Goal: Use online tool/utility: Utilize a website feature to perform a specific function

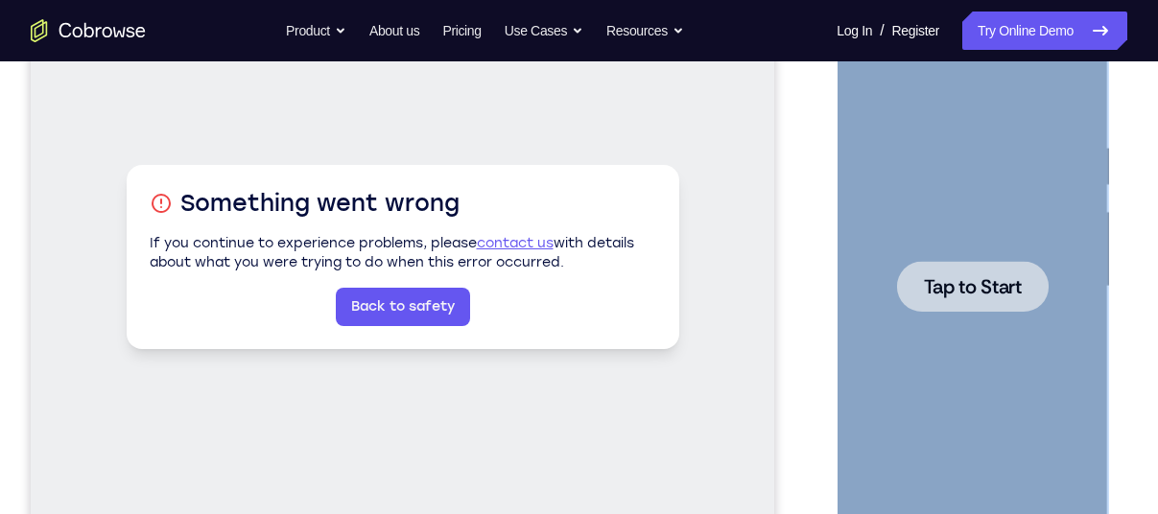
click at [965, 305] on div at bounding box center [972, 286] width 152 height 51
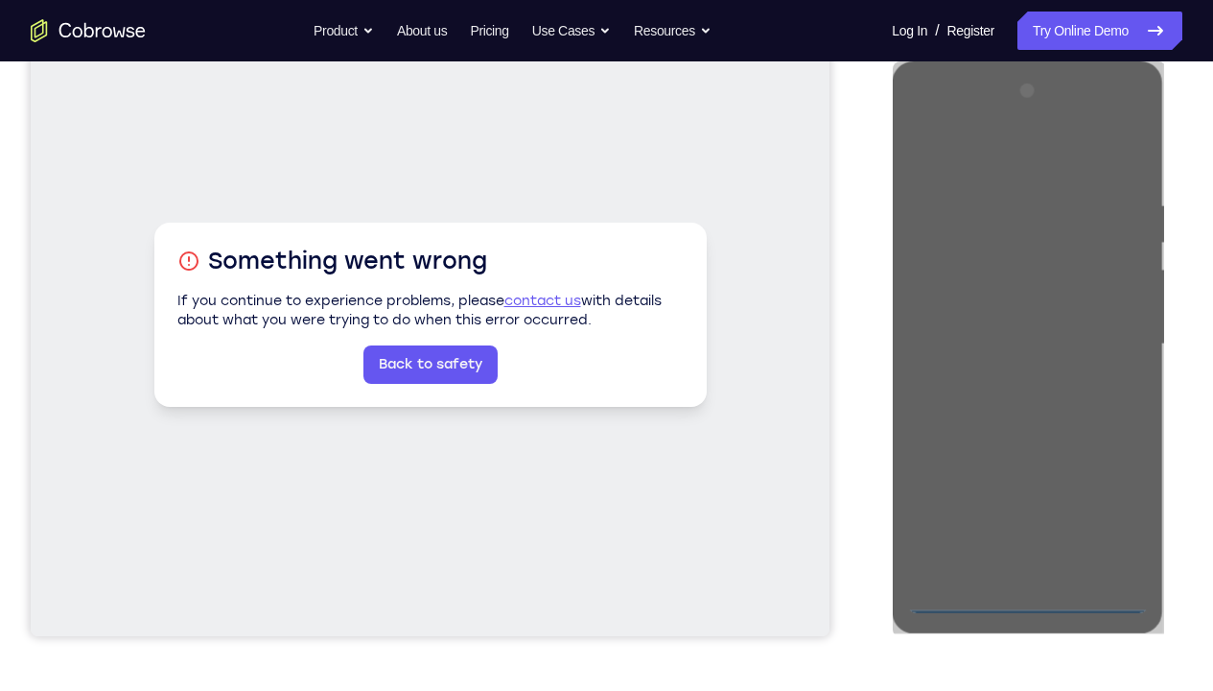
scroll to position [255, 0]
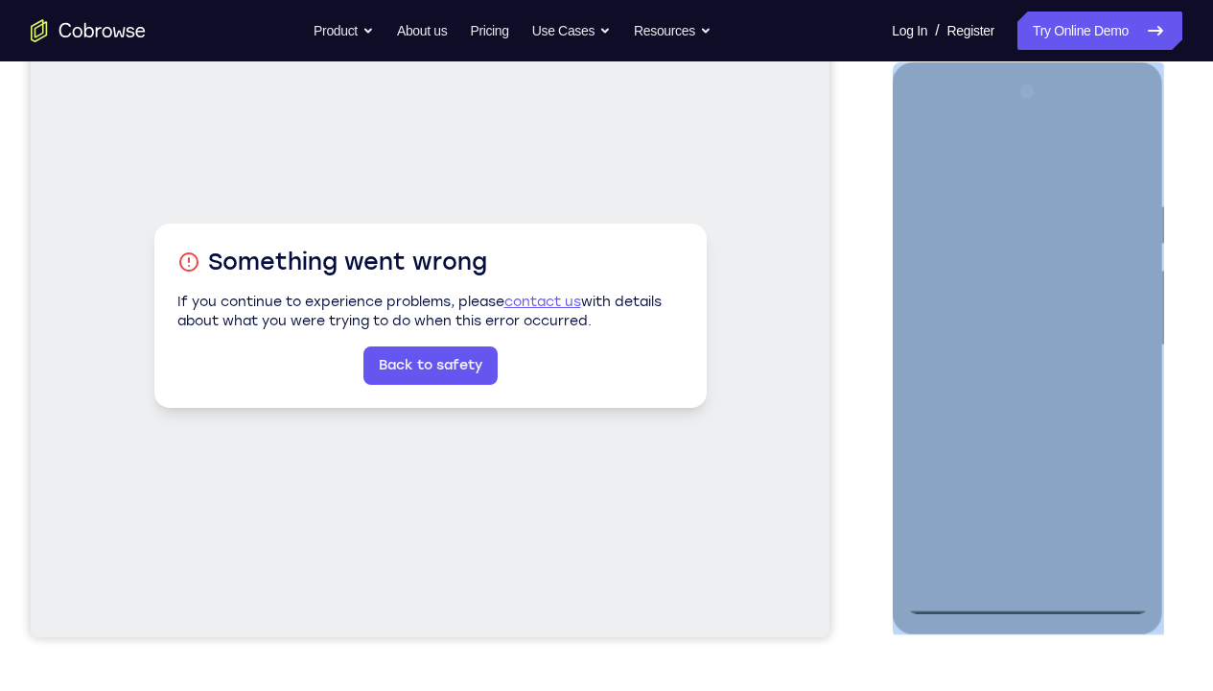
click at [1022, 513] on div at bounding box center [1027, 345] width 242 height 537
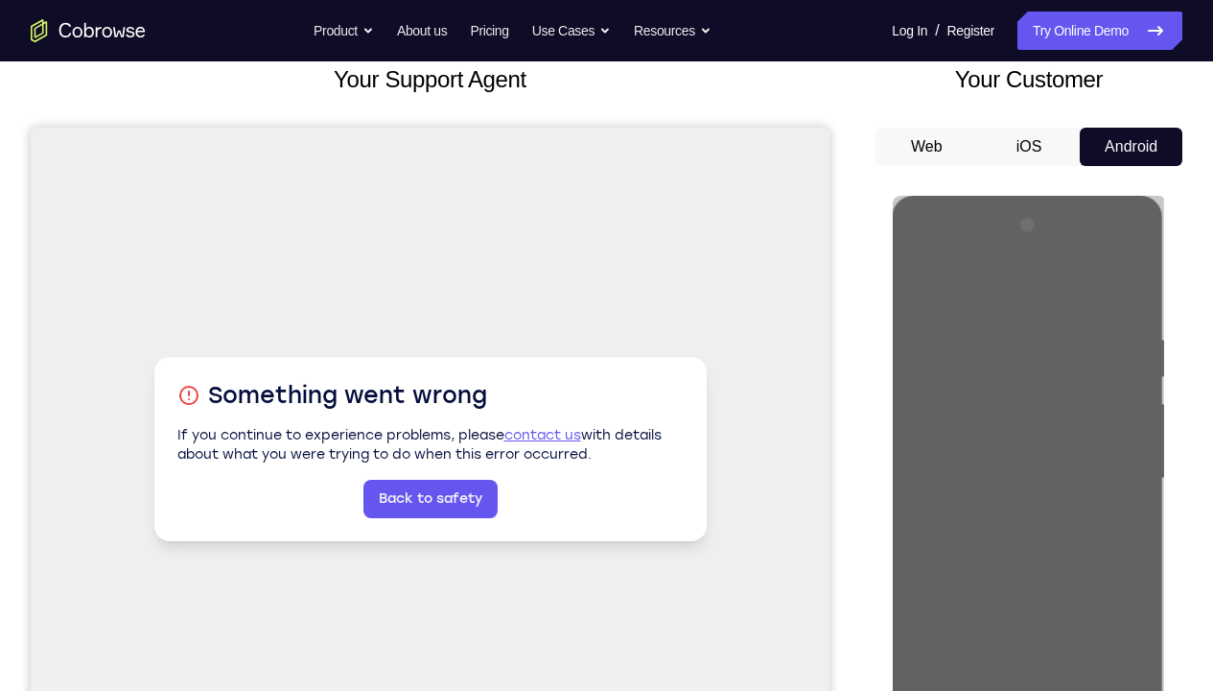
click at [1157, 349] on div "Your Support Agent Your Customer Web iOS Android Next Steps We’d be happy to gi…" at bounding box center [606, 572] width 1213 height 1265
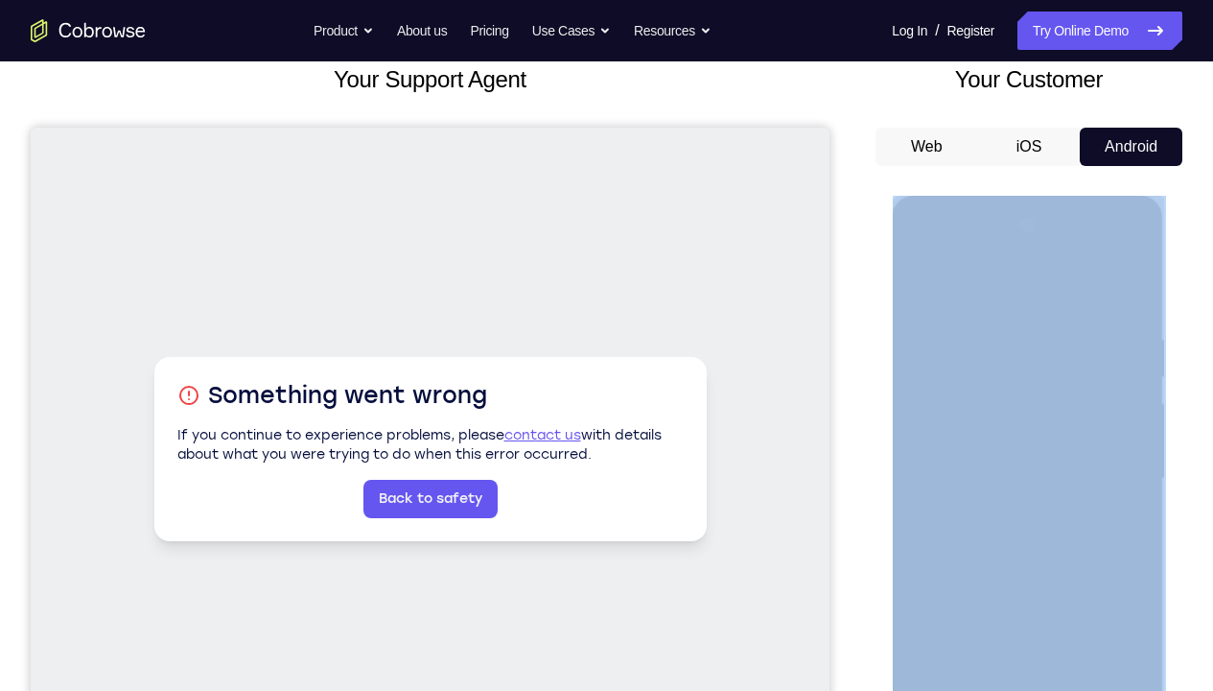
drag, startPoint x: 267, startPoint y: 170, endPoint x: 1177, endPoint y: 349, distance: 927.8
click at [1157, 349] on div "Your Support Agent Your Customer Web iOS Android Next Steps We’d be happy to gi…" at bounding box center [606, 572] width 1213 height 1265
drag, startPoint x: 1177, startPoint y: 349, endPoint x: 1180, endPoint y: 389, distance: 40.4
click at [1157, 389] on div "Your Support Agent Your Customer Web iOS Android Next Steps We’d be happy to gi…" at bounding box center [606, 572] width 1213 height 1265
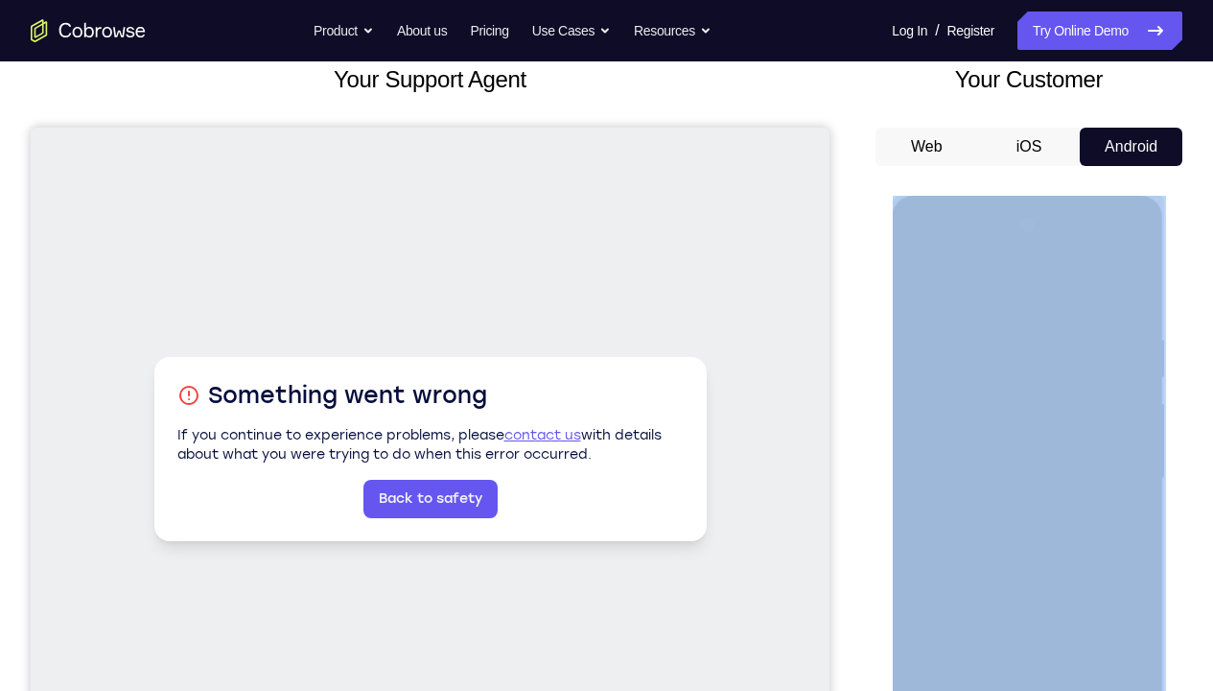
click at [1157, 389] on div "Your Support Agent Your Customer Web iOS Android Next Steps We’d be happy to gi…" at bounding box center [606, 572] width 1213 height 1265
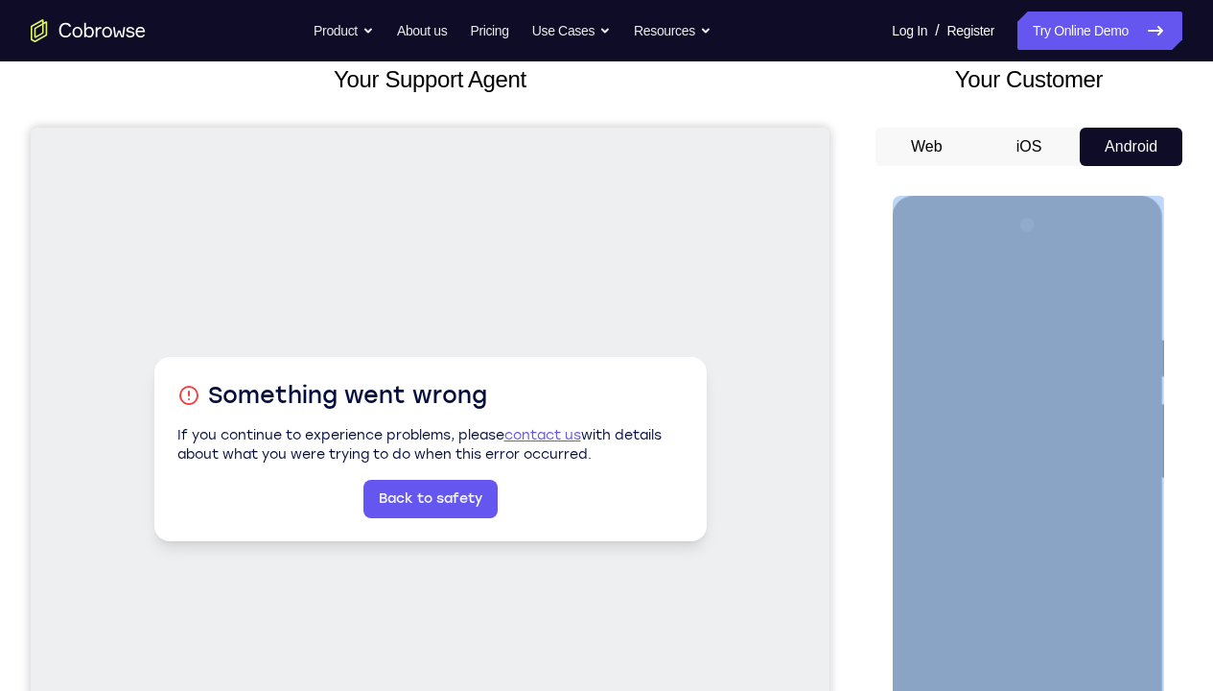
drag, startPoint x: 2072, startPoint y: 585, endPoint x: 1079, endPoint y: 425, distance: 1005.6
click at [1079, 425] on div at bounding box center [1027, 478] width 242 height 537
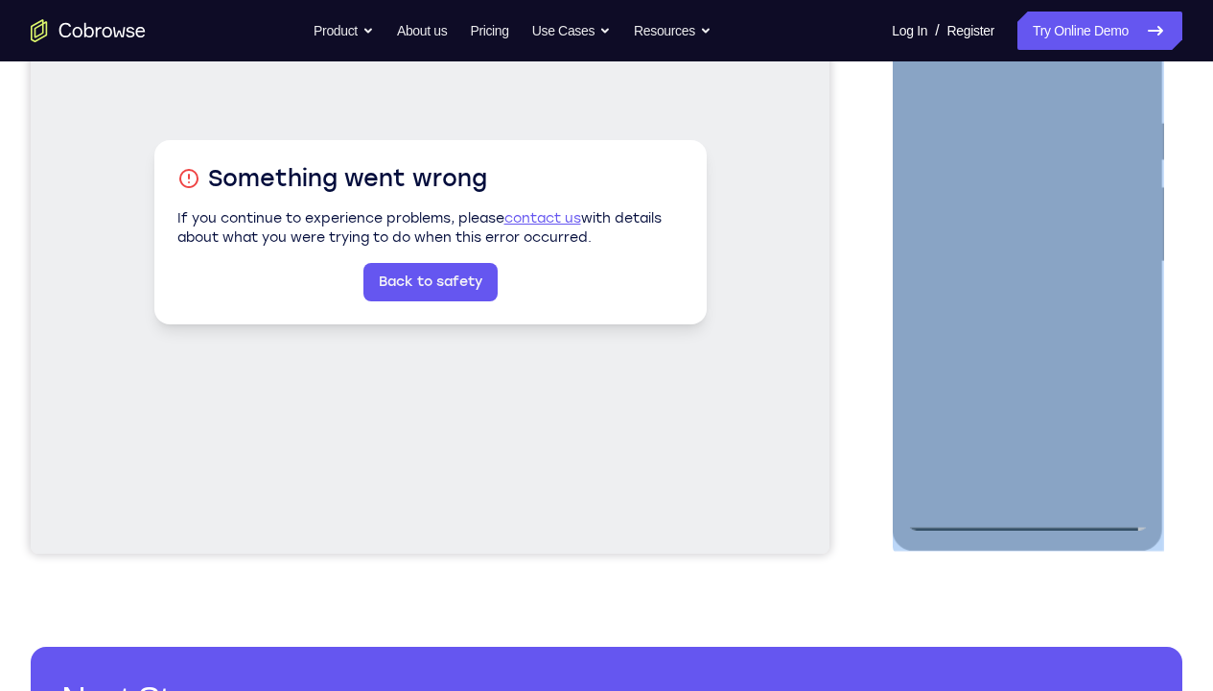
scroll to position [359, 0]
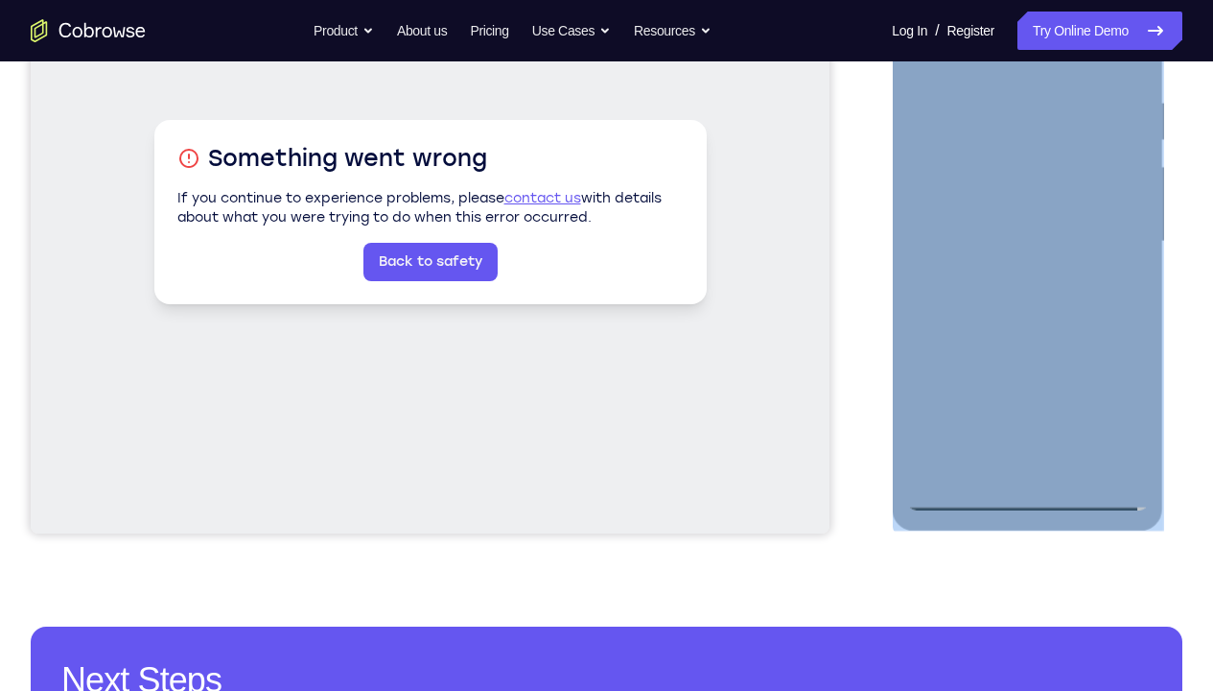
click at [1027, 489] on div at bounding box center [1027, 241] width 242 height 537
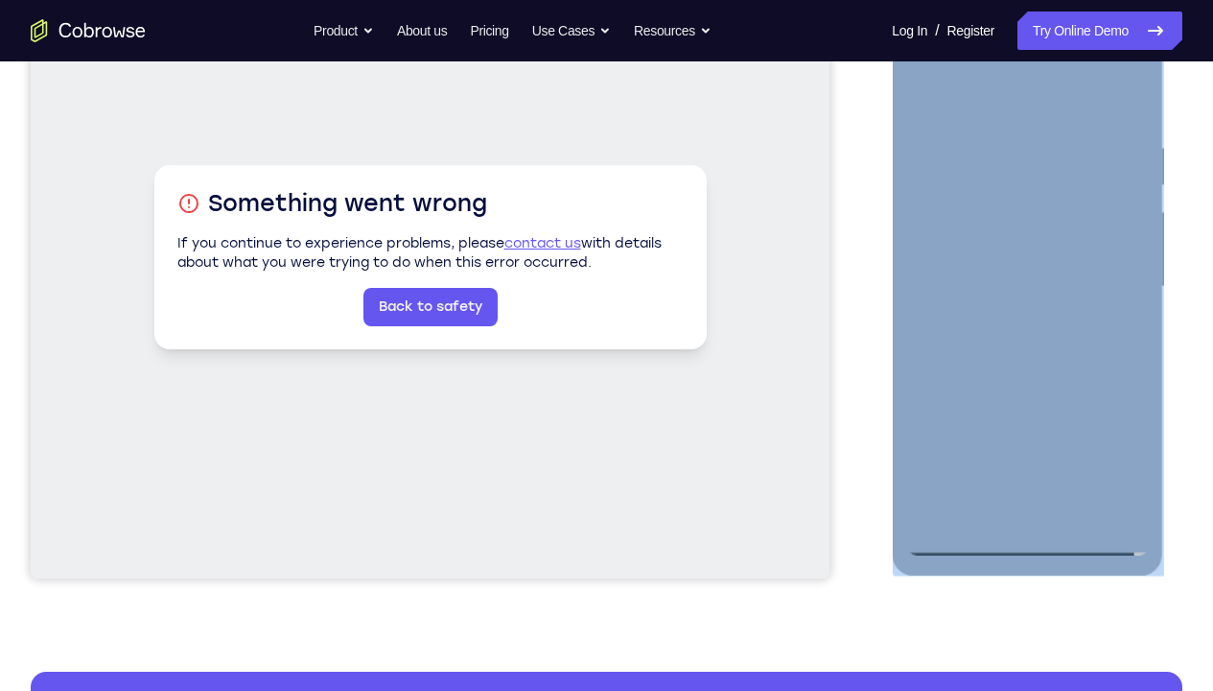
scroll to position [311, 0]
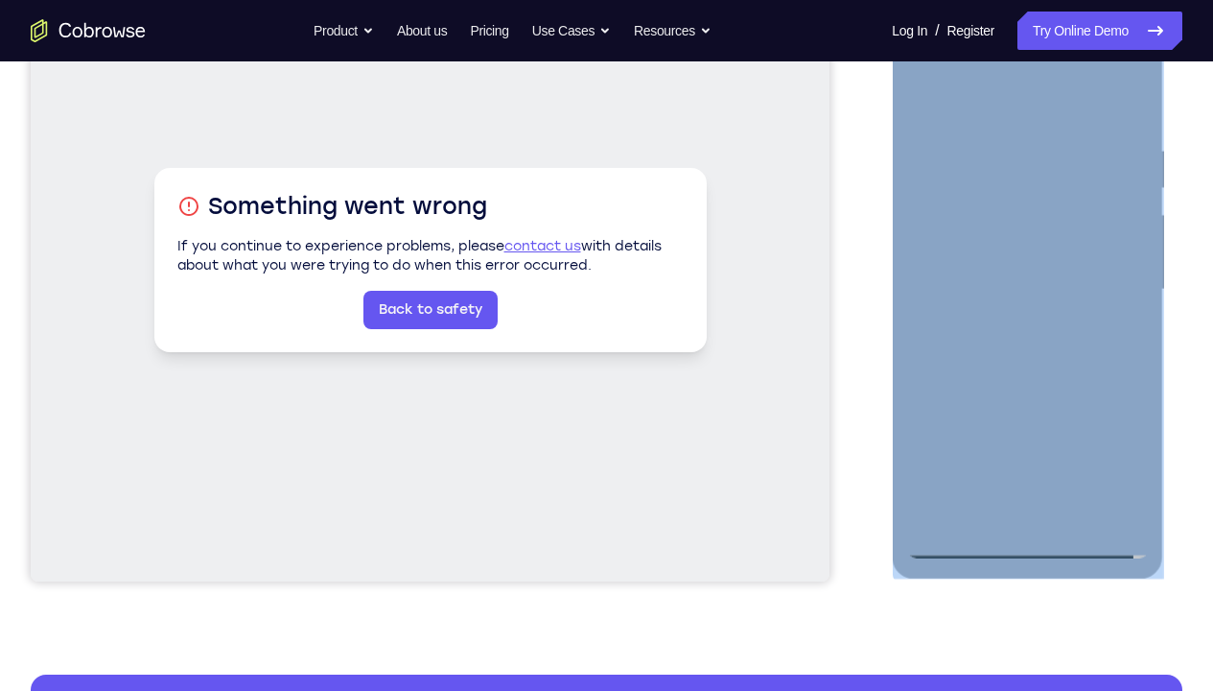
click at [1023, 513] on div at bounding box center [1027, 289] width 242 height 537
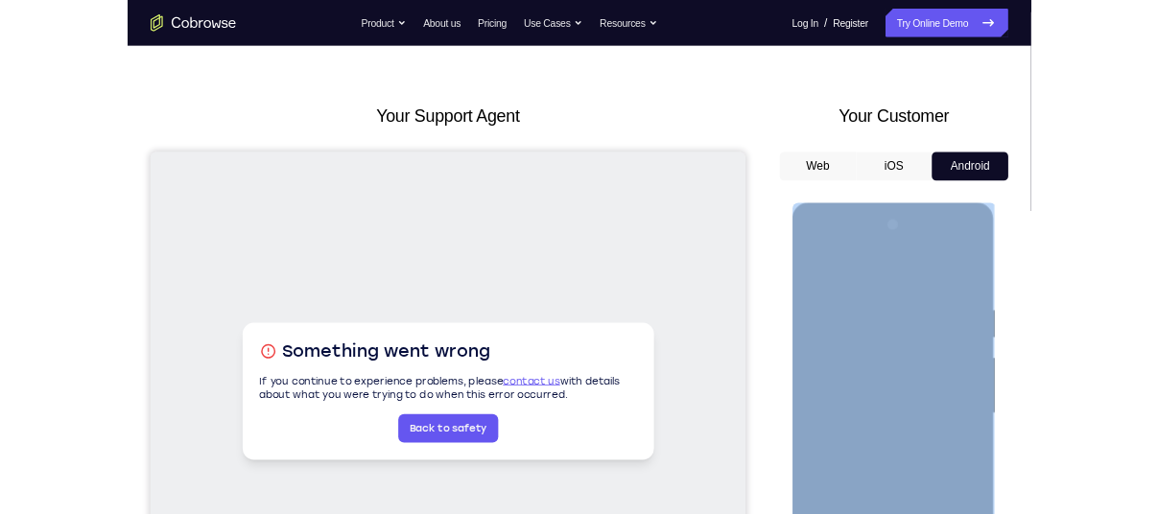
scroll to position [0, 0]
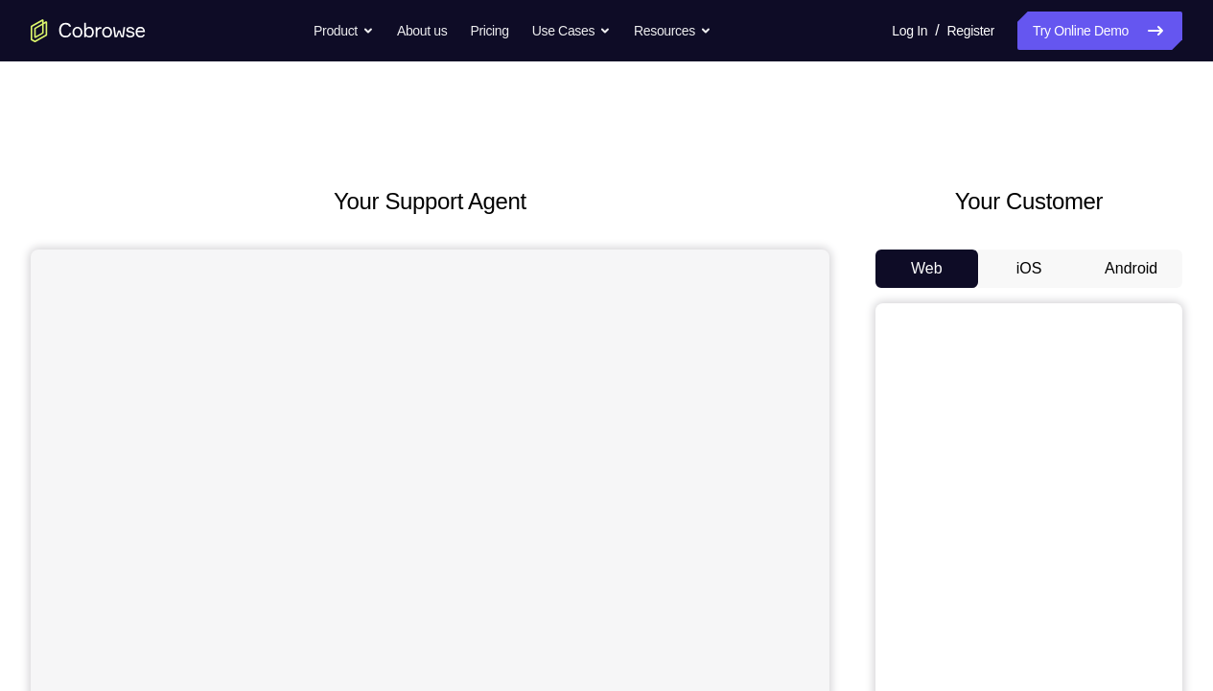
click at [1080, 267] on button "Android" at bounding box center [1131, 268] width 103 height 38
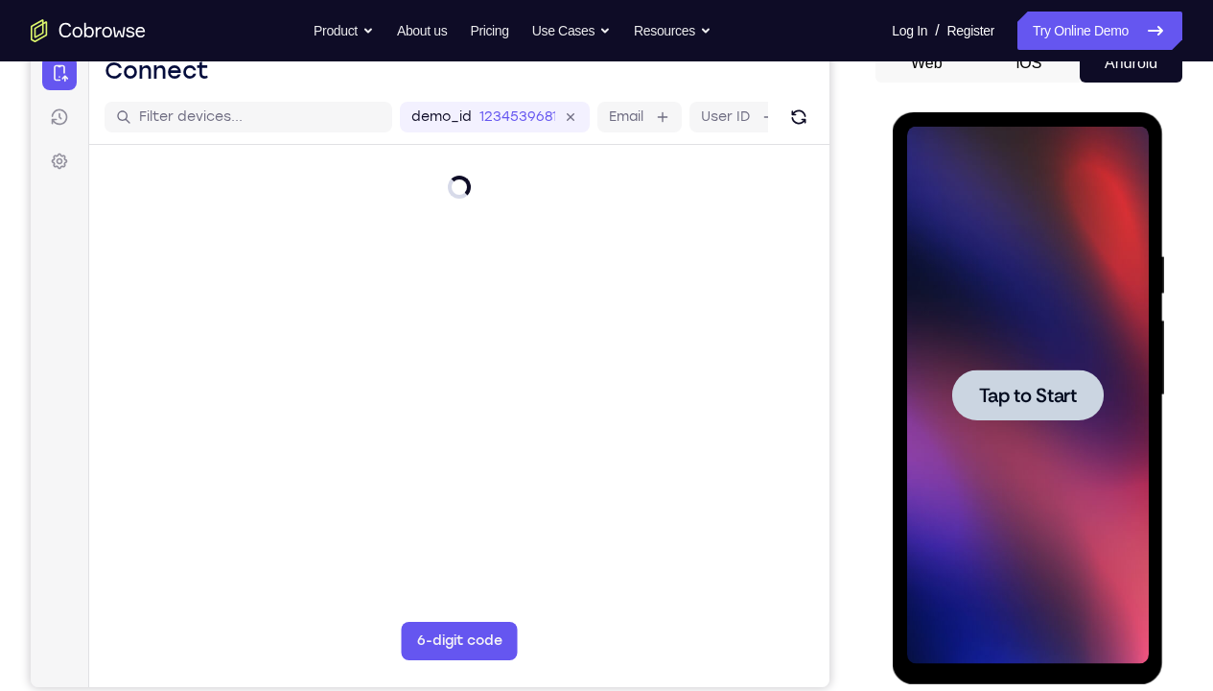
click at [1053, 388] on span "Tap to Start" at bounding box center [1027, 395] width 98 height 19
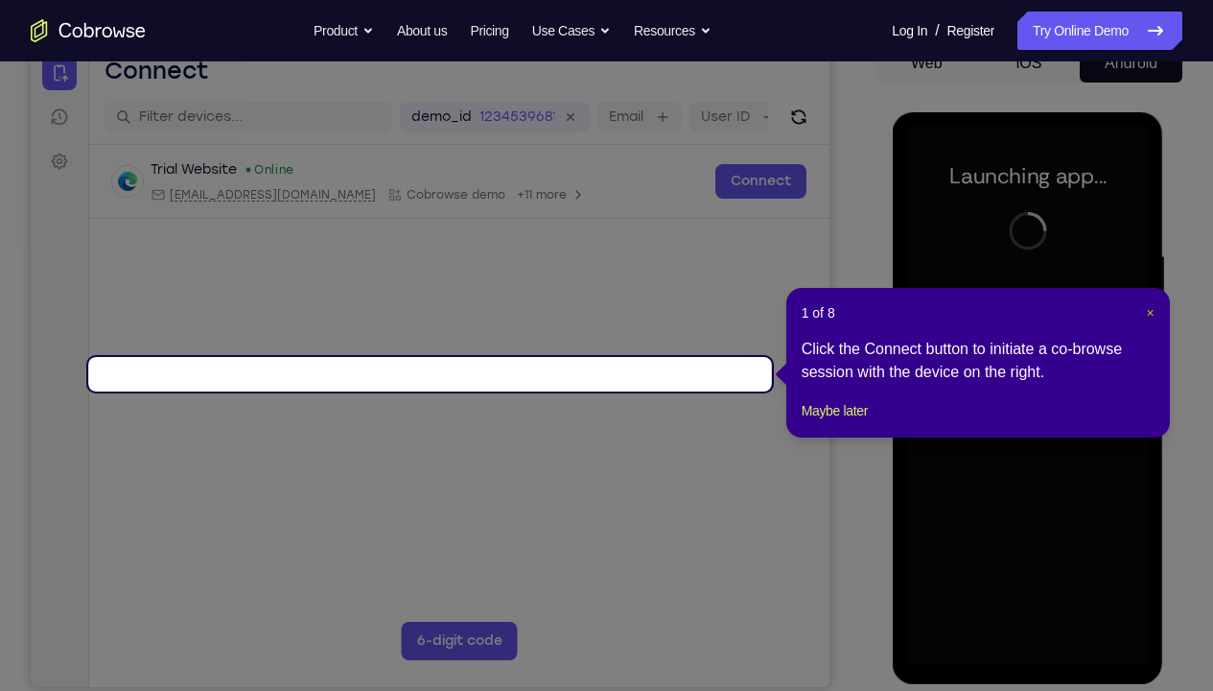
click at [1153, 312] on span "×" at bounding box center [1150, 312] width 8 height 15
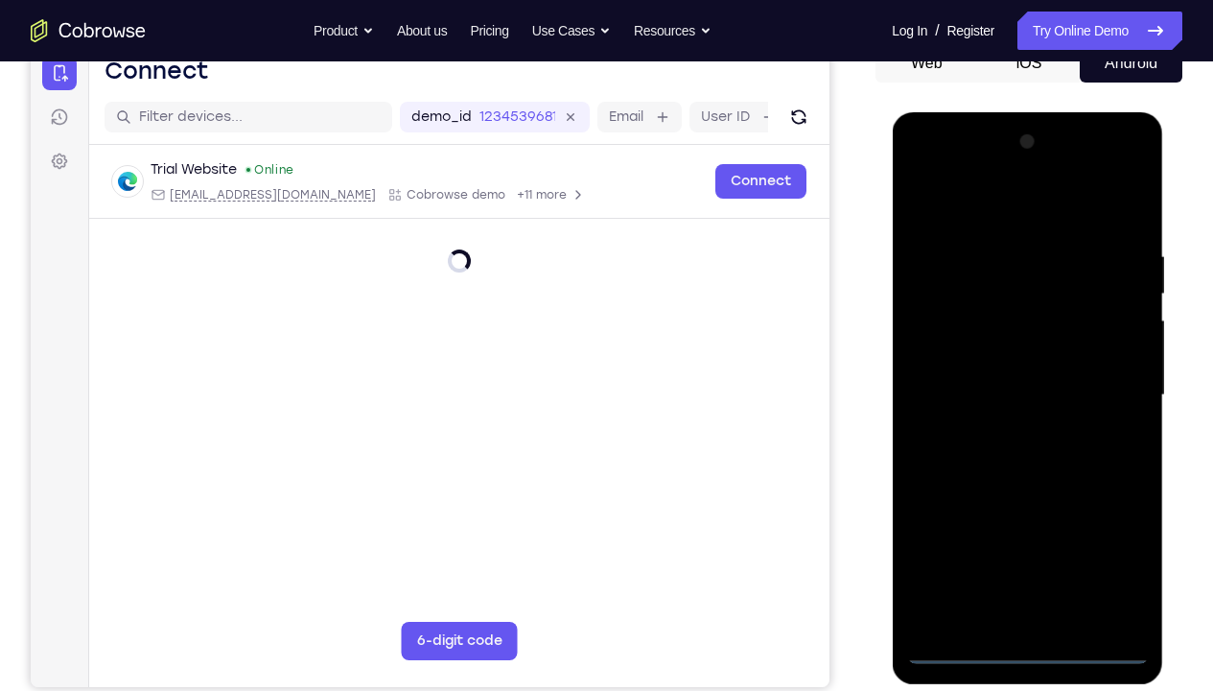
click at [1027, 644] on div at bounding box center [1027, 395] width 242 height 537
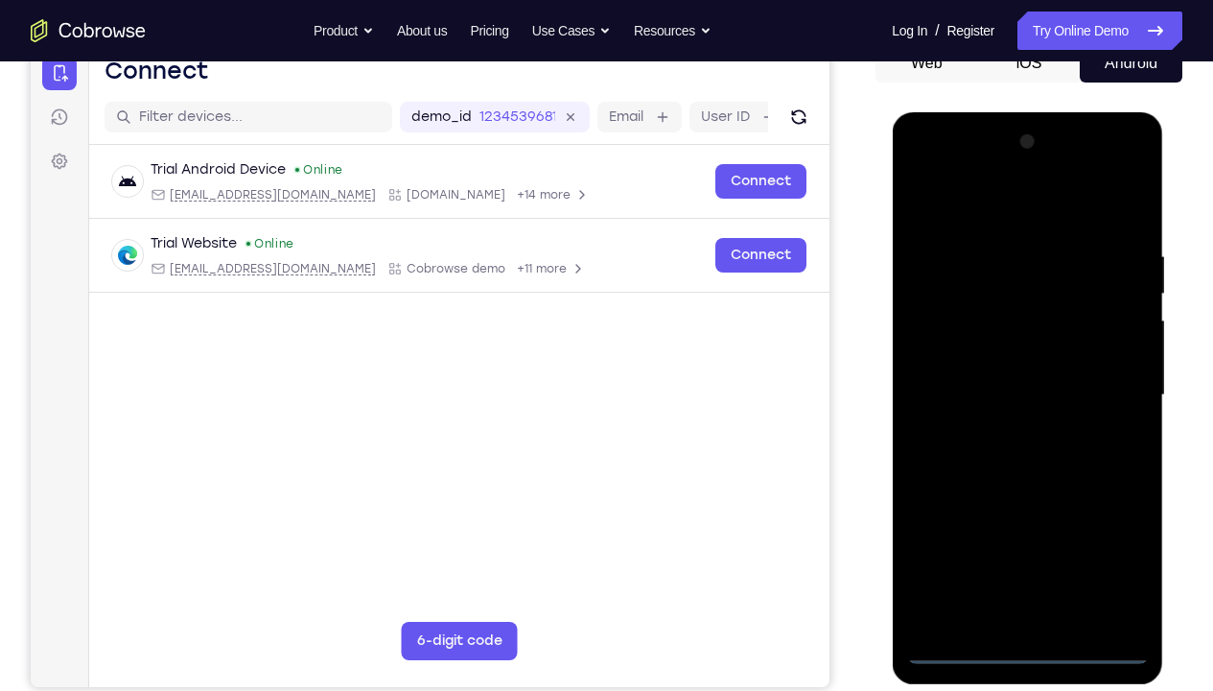
click at [1118, 556] on div at bounding box center [1027, 395] width 242 height 537
click at [934, 159] on div at bounding box center [1027, 395] width 242 height 537
click at [1102, 374] on div at bounding box center [1027, 395] width 242 height 537
click at [1054, 558] on div at bounding box center [1027, 395] width 242 height 537
click at [1008, 615] on div at bounding box center [1027, 395] width 242 height 537
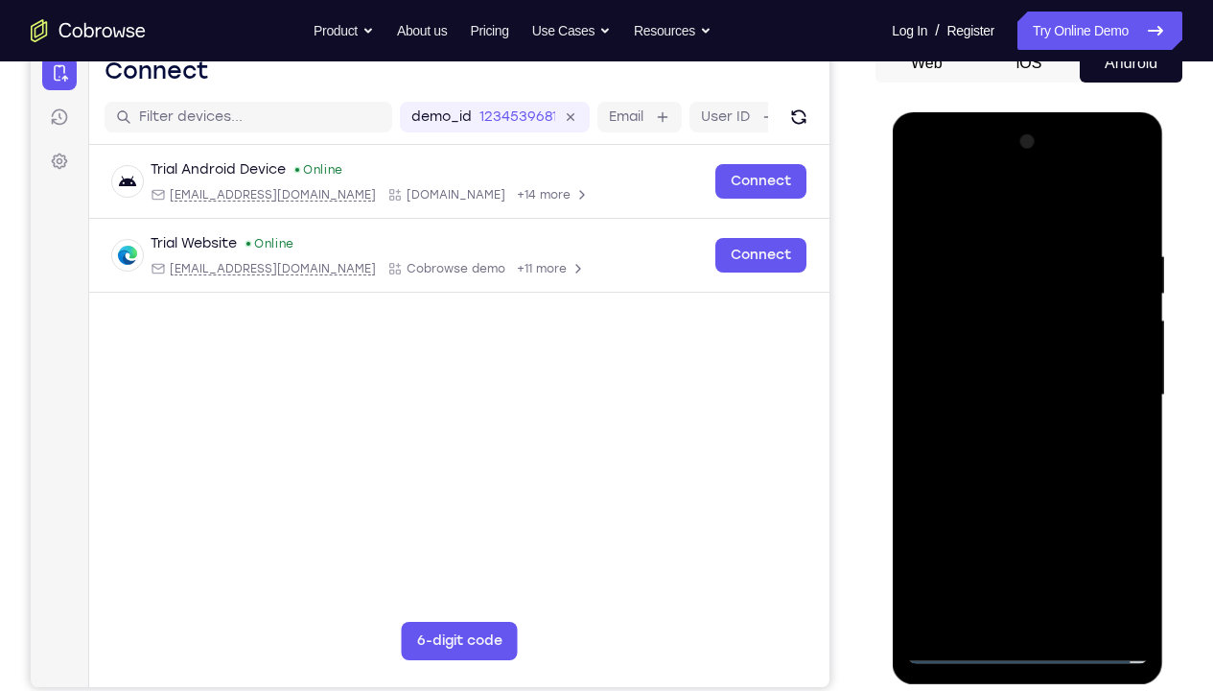
click at [922, 170] on div at bounding box center [1027, 395] width 242 height 537
click at [1096, 380] on div at bounding box center [1027, 395] width 242 height 537
click at [1044, 616] on div at bounding box center [1027, 395] width 242 height 537
click at [975, 376] on div at bounding box center [1027, 395] width 242 height 537
click at [991, 347] on div at bounding box center [1027, 395] width 242 height 537
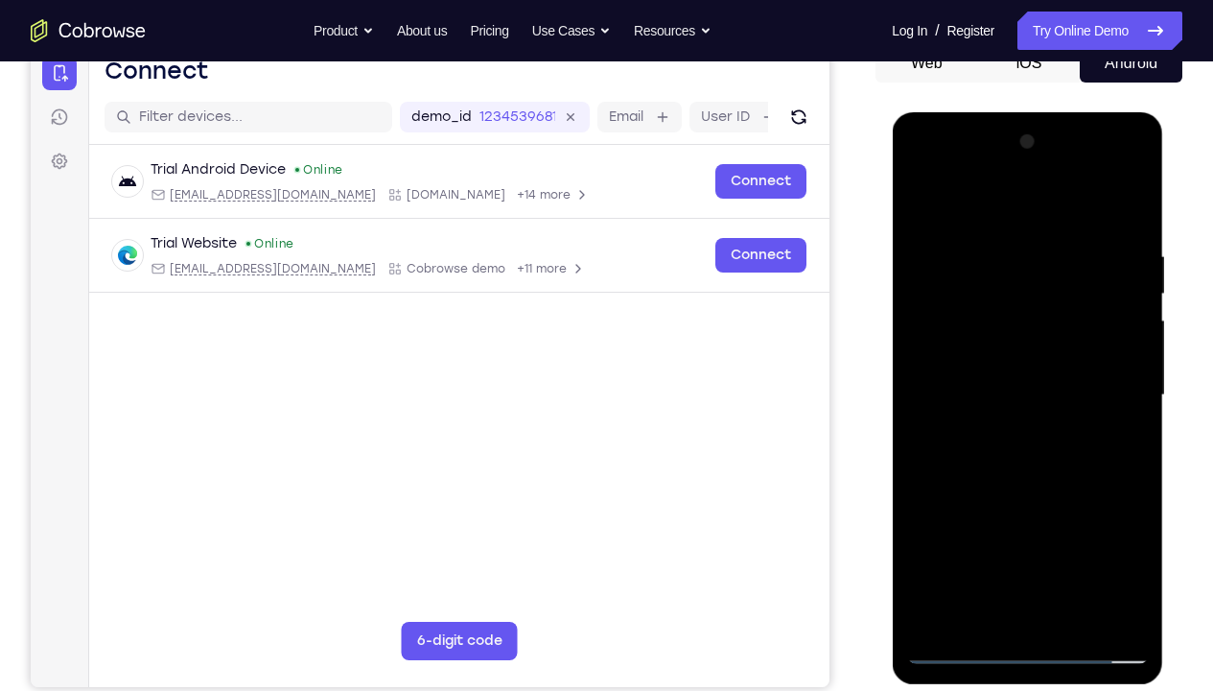
click at [1016, 394] on div at bounding box center [1027, 395] width 242 height 537
click at [1072, 454] on div at bounding box center [1027, 395] width 242 height 537
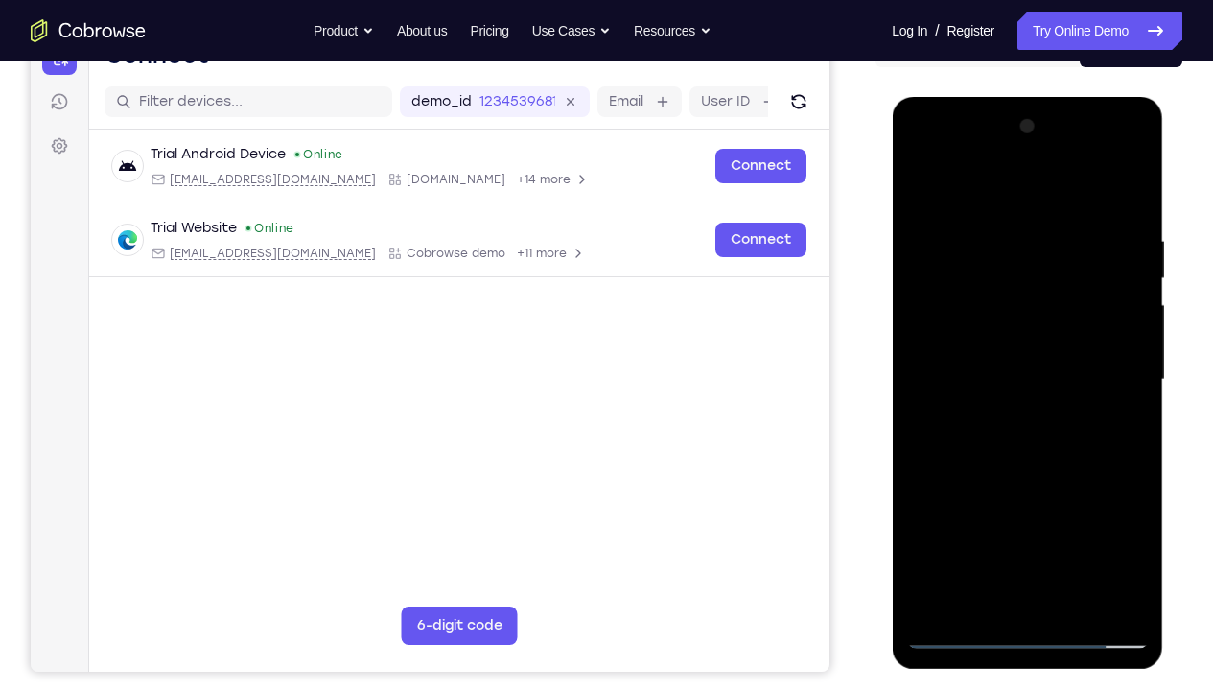
click at [1037, 434] on div at bounding box center [1027, 379] width 242 height 537
click at [1025, 426] on div at bounding box center [1027, 379] width 242 height 537
click at [1120, 401] on div at bounding box center [1027, 379] width 242 height 537
click at [1123, 402] on div at bounding box center [1027, 379] width 242 height 537
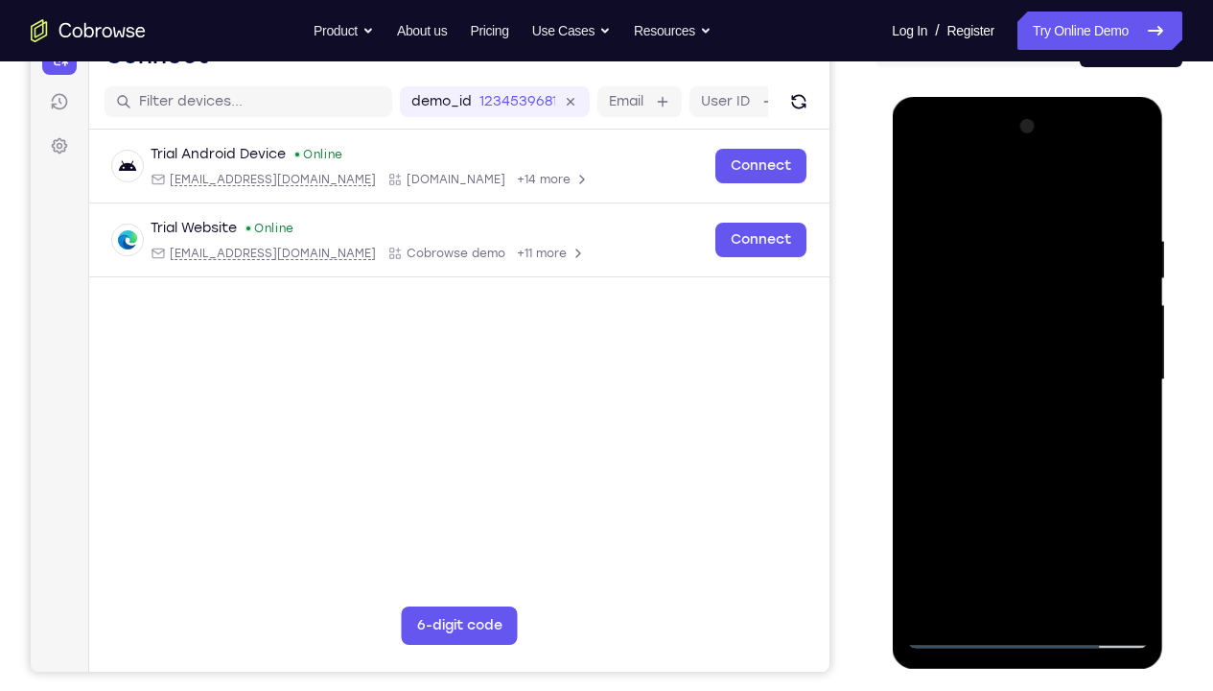
click at [1046, 441] on div at bounding box center [1027, 379] width 242 height 537
click at [1131, 201] on div at bounding box center [1027, 379] width 242 height 537
click at [998, 224] on div at bounding box center [1027, 379] width 242 height 537
click at [1123, 191] on div at bounding box center [1027, 379] width 242 height 537
drag, startPoint x: 1102, startPoint y: 210, endPoint x: 1059, endPoint y: 215, distance: 43.4
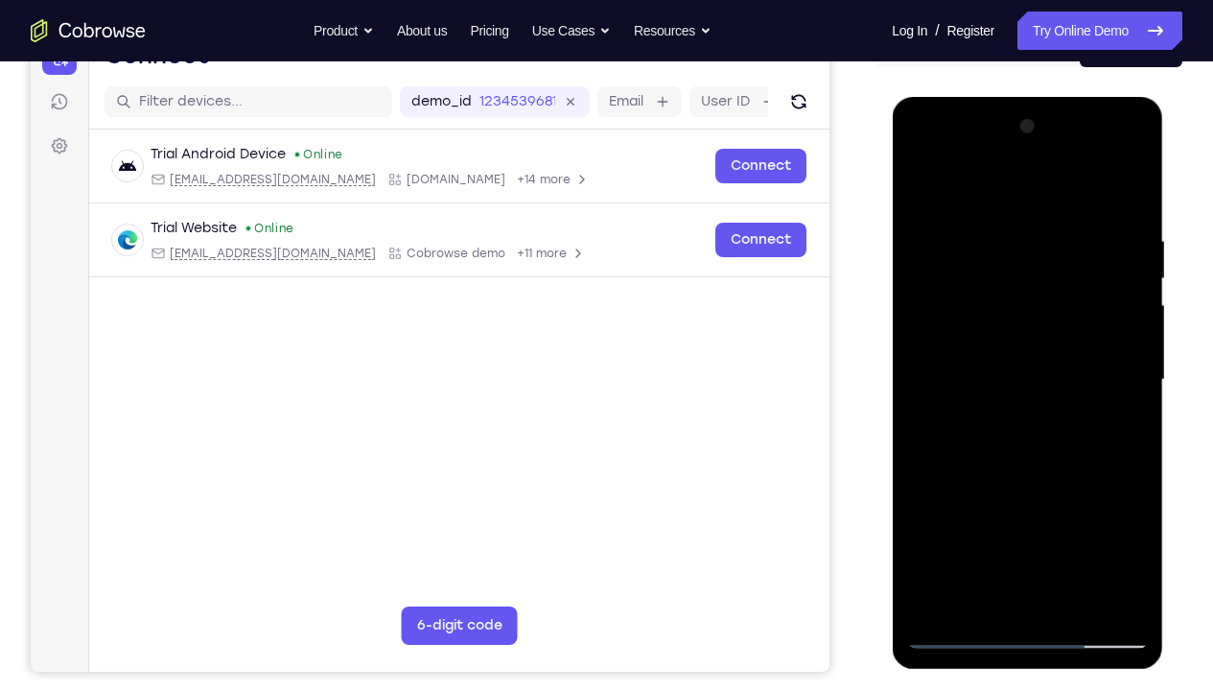
click at [1059, 215] on div at bounding box center [1027, 379] width 242 height 537
drag, startPoint x: 1093, startPoint y: 221, endPoint x: 1001, endPoint y: 239, distance: 93.9
click at [1001, 239] on div at bounding box center [1027, 379] width 242 height 537
drag, startPoint x: 1102, startPoint y: 226, endPoint x: 1020, endPoint y: 210, distance: 84.1
click at [1020, 210] on div at bounding box center [1027, 379] width 242 height 537
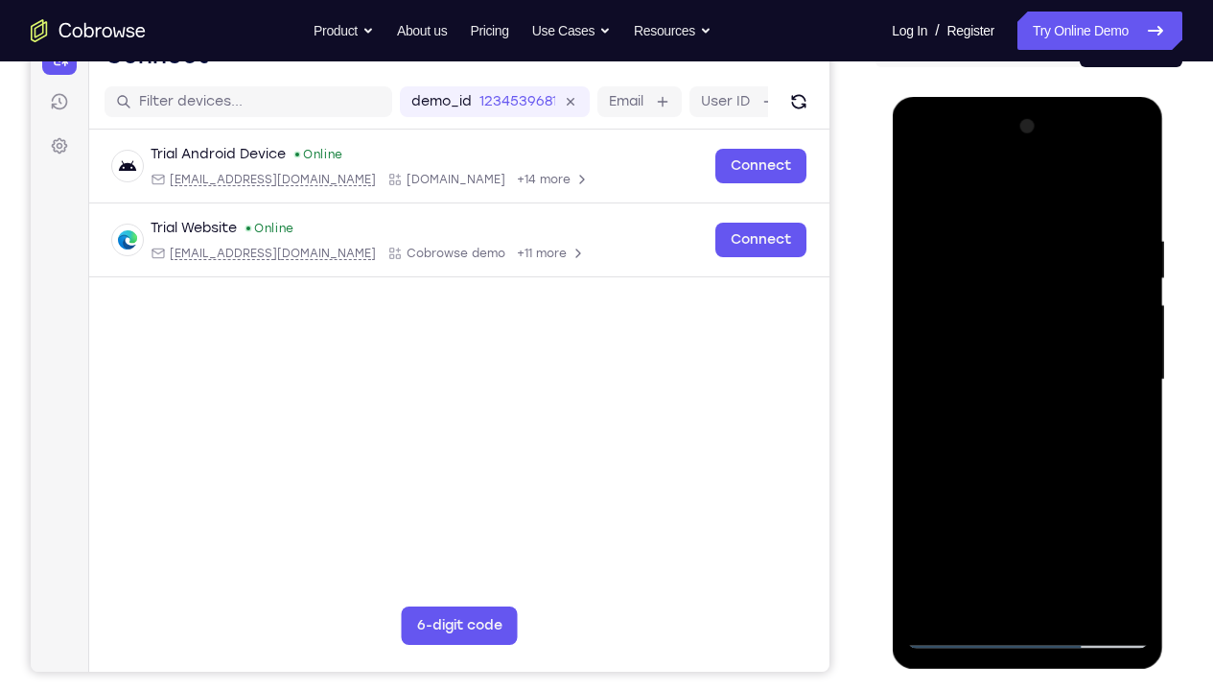
click at [972, 225] on div at bounding box center [1027, 379] width 242 height 537
click at [1128, 189] on div at bounding box center [1027, 379] width 242 height 537
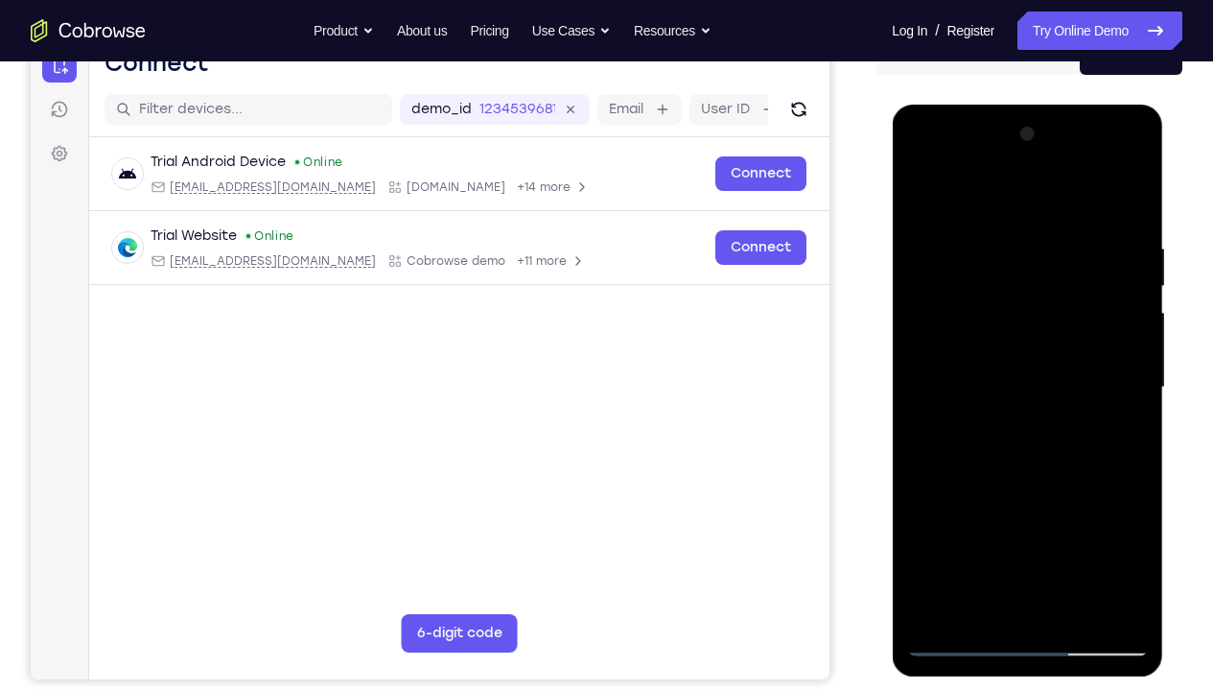
scroll to position [211, 0]
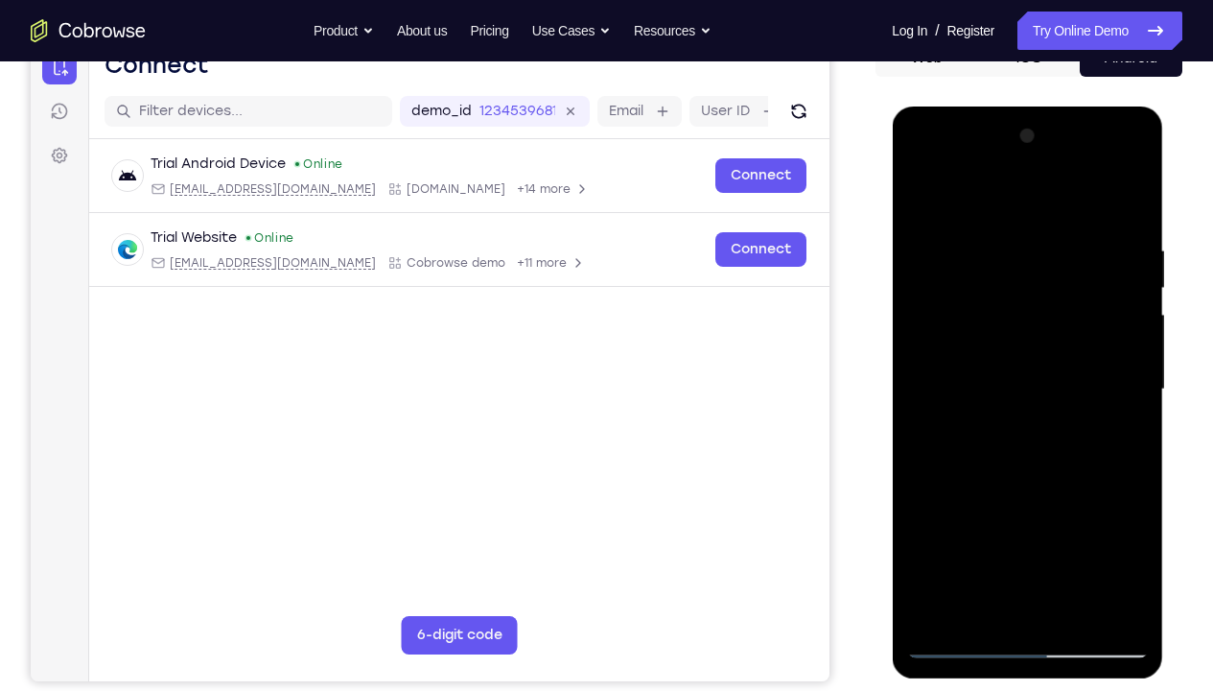
drag, startPoint x: 1090, startPoint y: 478, endPoint x: 1096, endPoint y: 379, distance: 99.0
click at [1096, 379] on div at bounding box center [1027, 389] width 242 height 537
drag, startPoint x: 1009, startPoint y: 508, endPoint x: 1074, endPoint y: 348, distance: 173.0
click at [1074, 348] on div at bounding box center [1027, 389] width 242 height 537
drag, startPoint x: 999, startPoint y: 508, endPoint x: 1008, endPoint y: 326, distance: 182.5
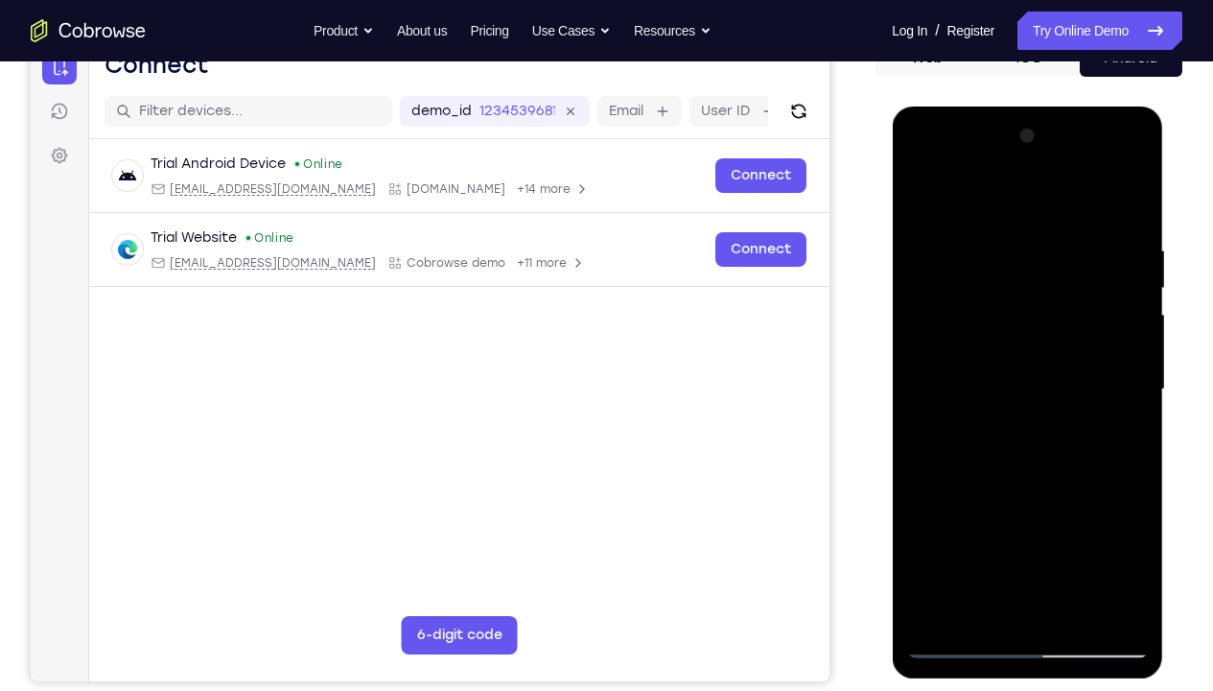
click at [1008, 326] on div at bounding box center [1027, 389] width 242 height 537
drag, startPoint x: 1037, startPoint y: 535, endPoint x: 1067, endPoint y: 388, distance: 150.7
click at [1067, 388] on div at bounding box center [1027, 389] width 242 height 537
drag, startPoint x: 1040, startPoint y: 524, endPoint x: 1077, endPoint y: 369, distance: 158.9
click at [1077, 369] on div at bounding box center [1027, 389] width 242 height 537
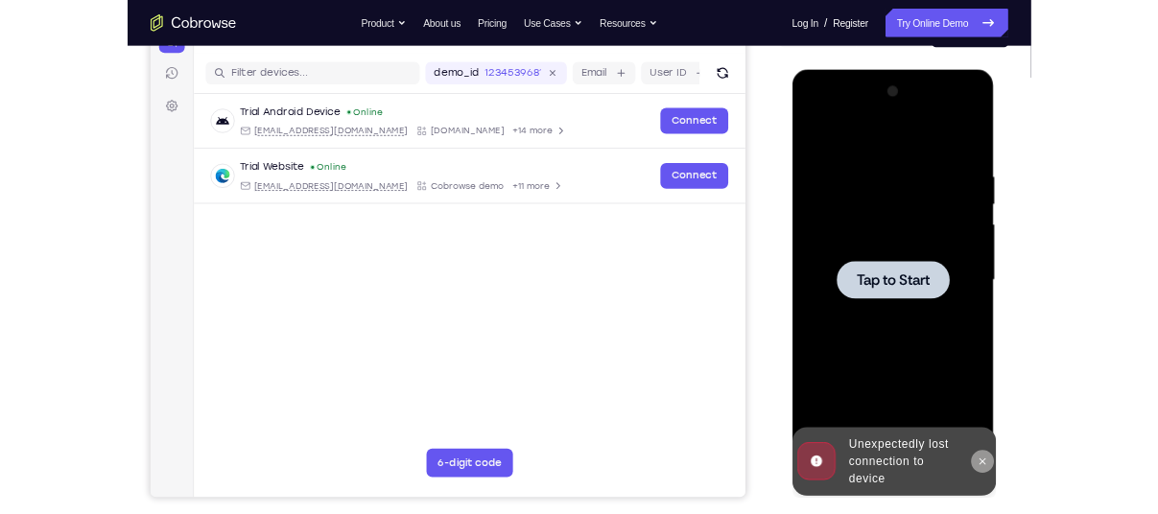
scroll to position [0, 0]
